Goal: Navigation & Orientation: Find specific page/section

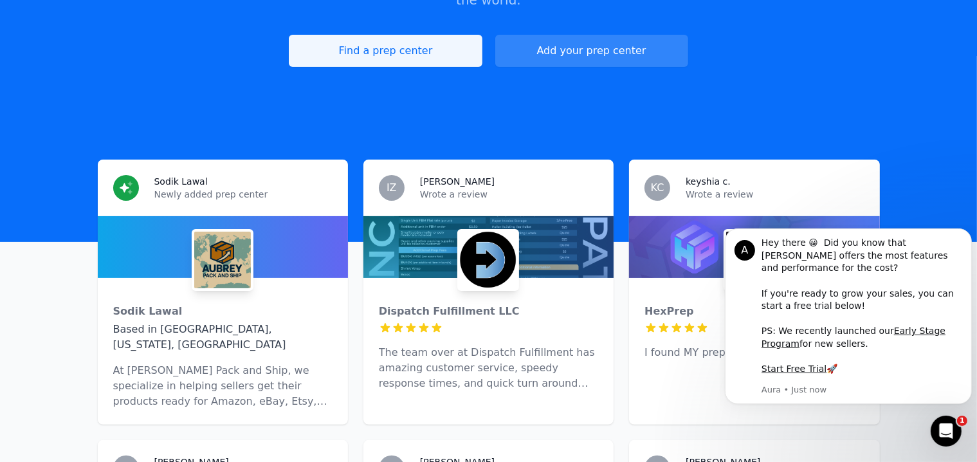
click at [415, 35] on link "Find a prep center" at bounding box center [385, 51] width 193 height 32
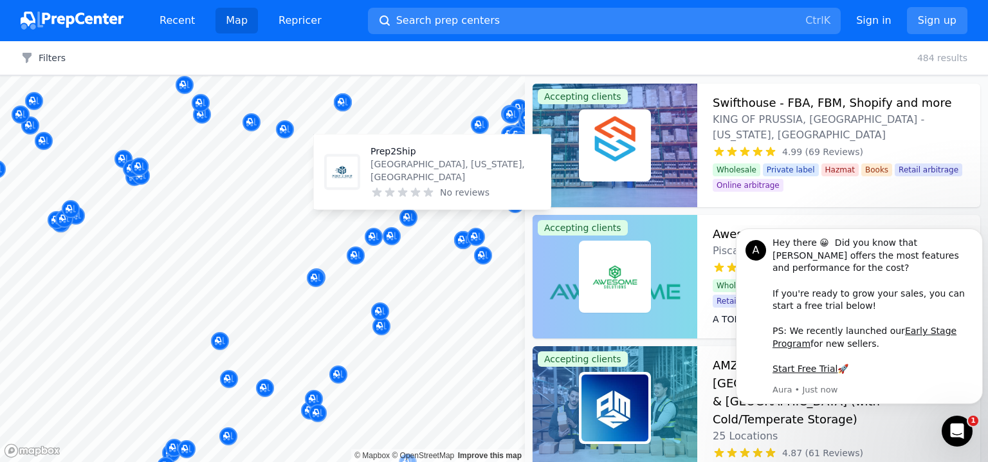
click at [420, 181] on body "Recent Map Repricer Search prep centers Ctrl K Open main menu Sign in Sign up F…" at bounding box center [494, 231] width 988 height 462
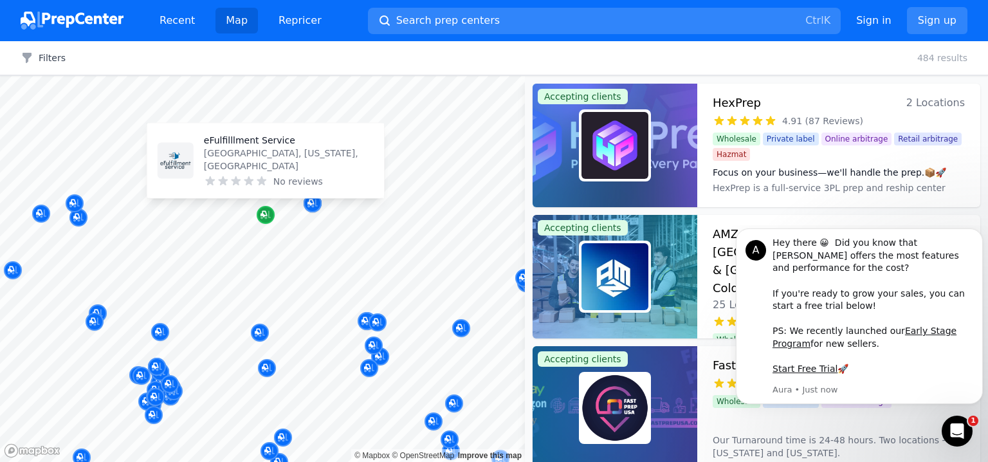
click at [264, 212] on icon "Map marker" at bounding box center [265, 214] width 10 height 13
click at [243, 147] on p "eFulfilllment Service" at bounding box center [289, 140] width 170 height 13
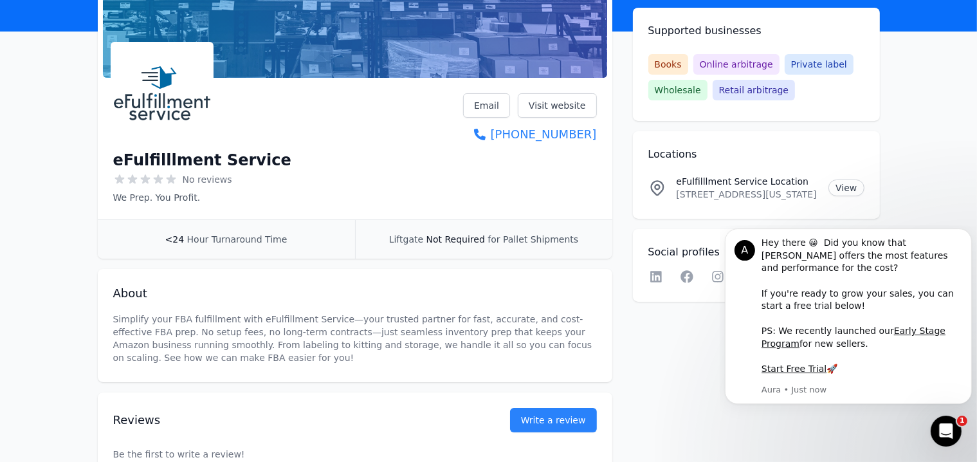
scroll to position [136, 0]
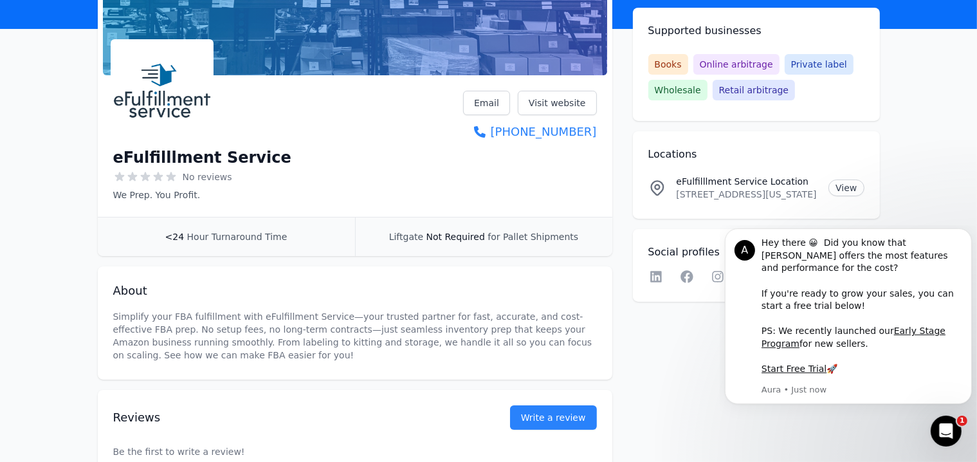
click at [929, 184] on main "Accepting clients Claim business eFulfilllment Service No reviews We Prep. You …" at bounding box center [488, 211] width 977 height 529
click at [844, 190] on link "View" at bounding box center [845, 187] width 35 height 17
